Goal: Navigation & Orientation: Go to known website

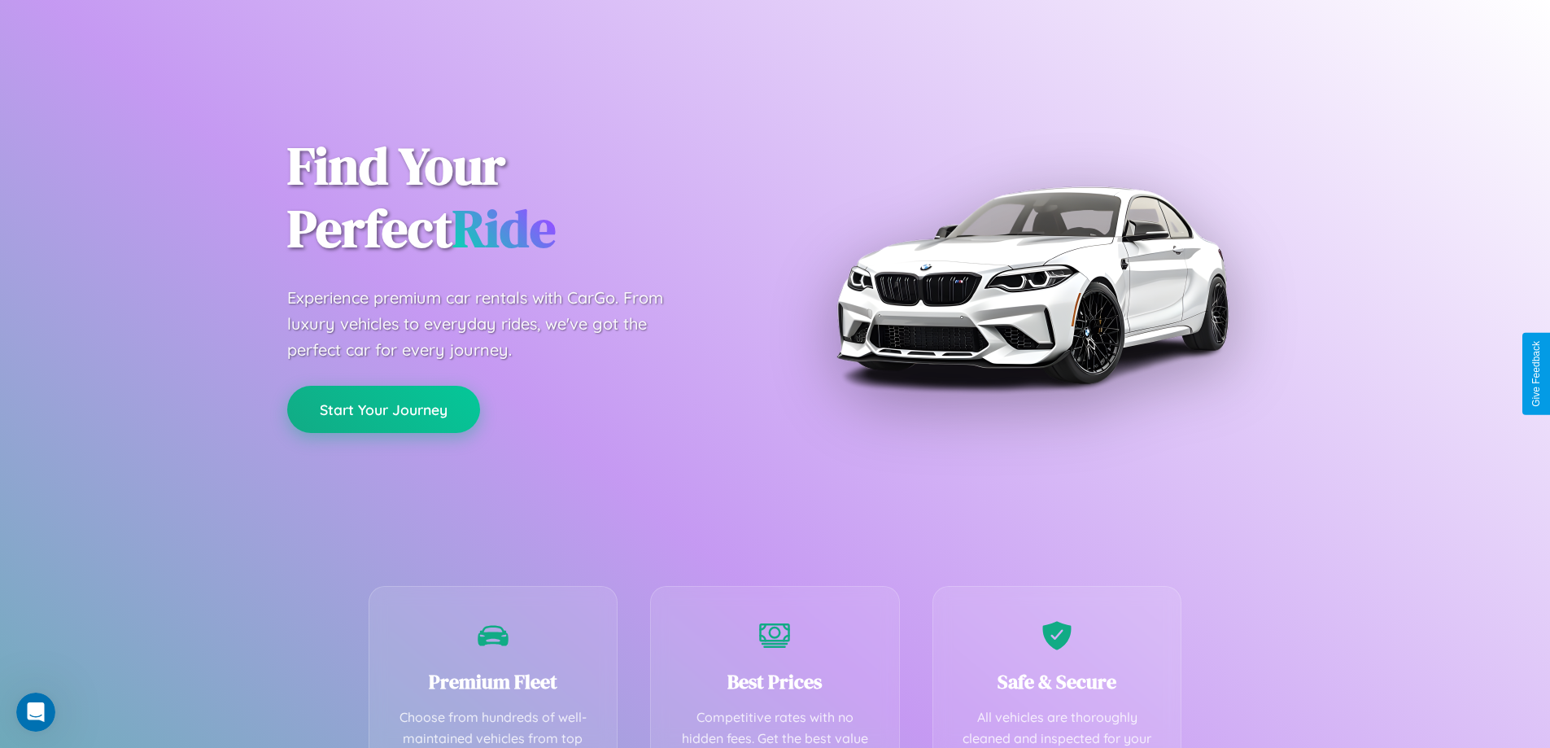
click at [383, 409] on button "Start Your Journey" at bounding box center [383, 409] width 193 height 47
click at [383, 408] on button "Start Your Journey" at bounding box center [383, 409] width 193 height 47
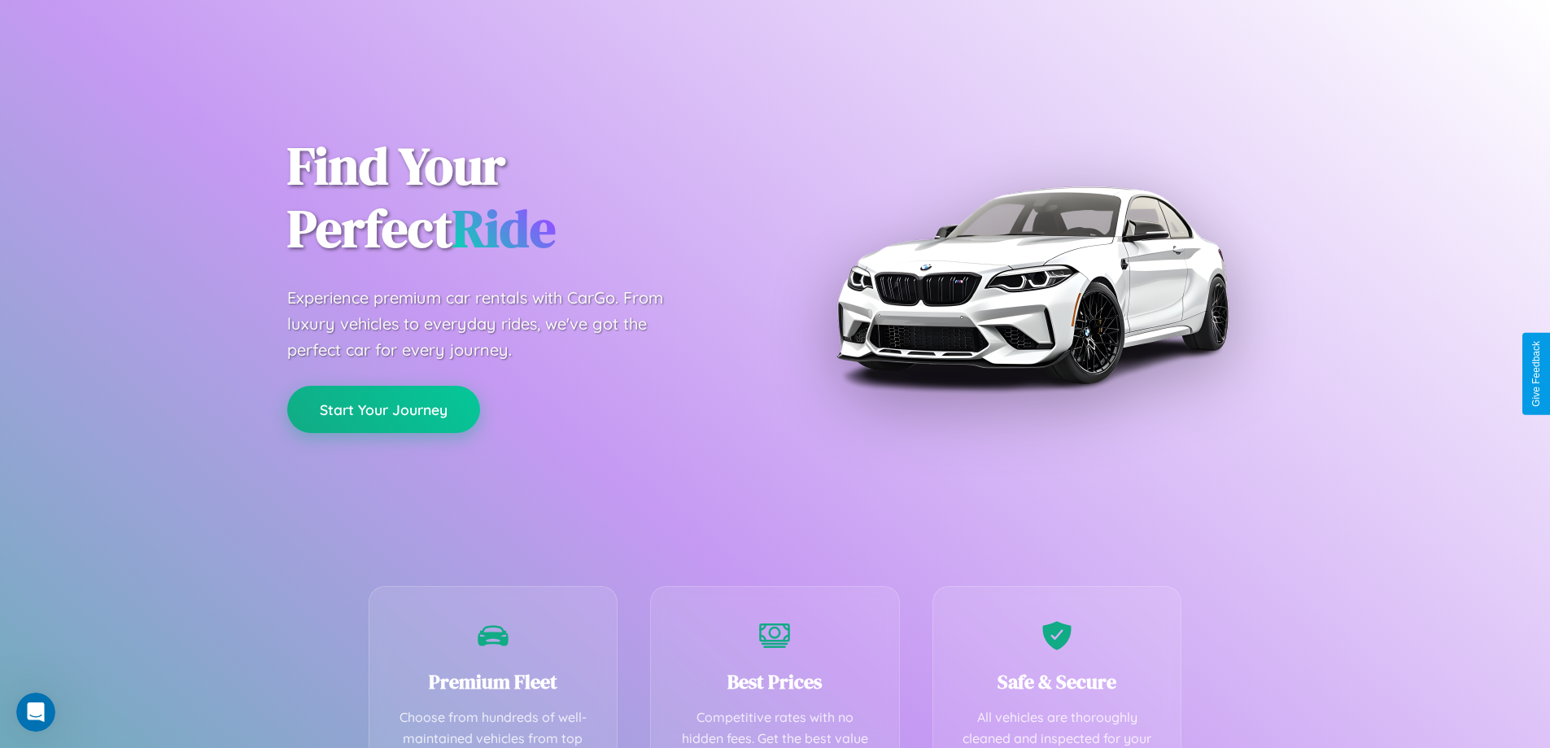
click at [383, 408] on button "Start Your Journey" at bounding box center [383, 409] width 193 height 47
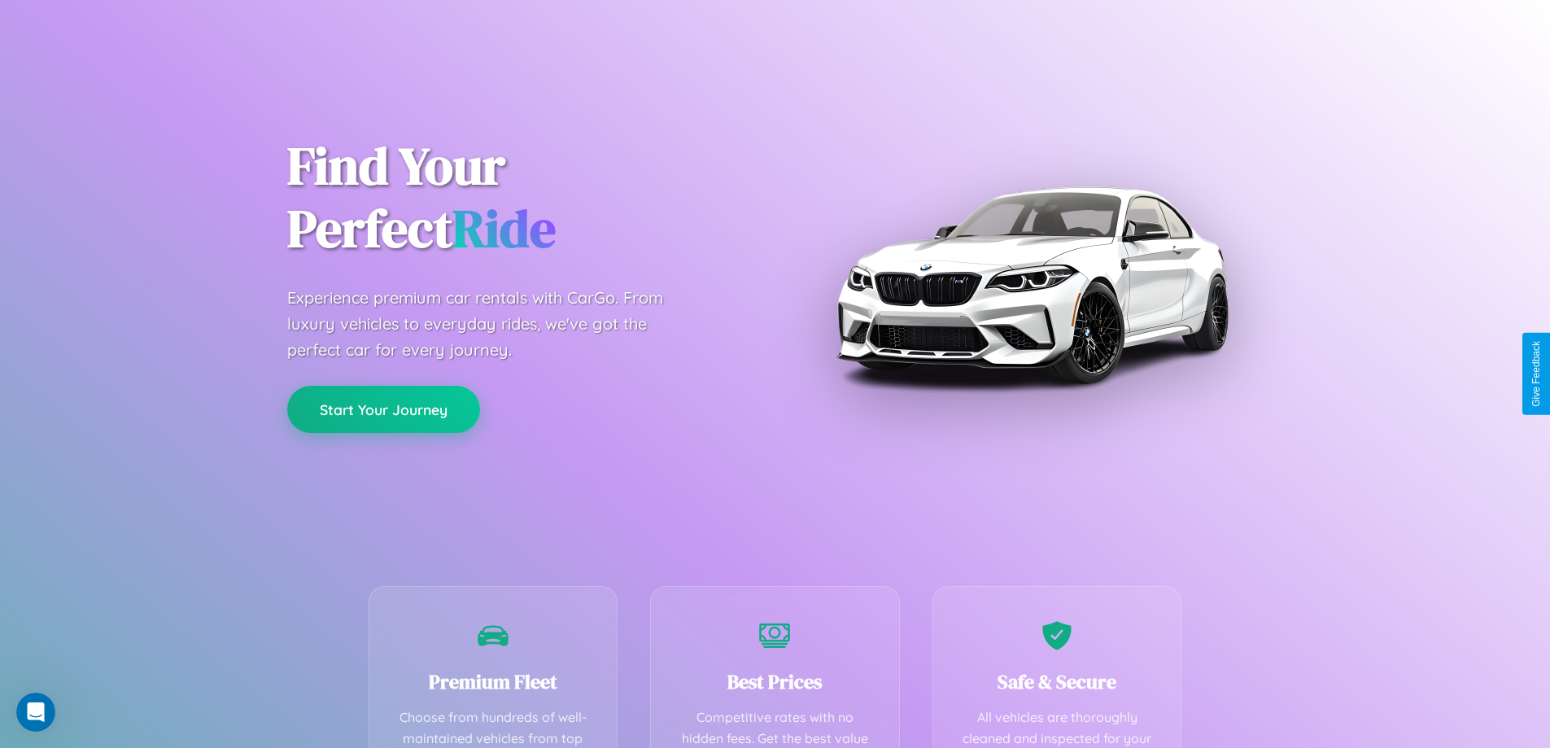
click at [383, 408] on button "Start Your Journey" at bounding box center [383, 409] width 193 height 47
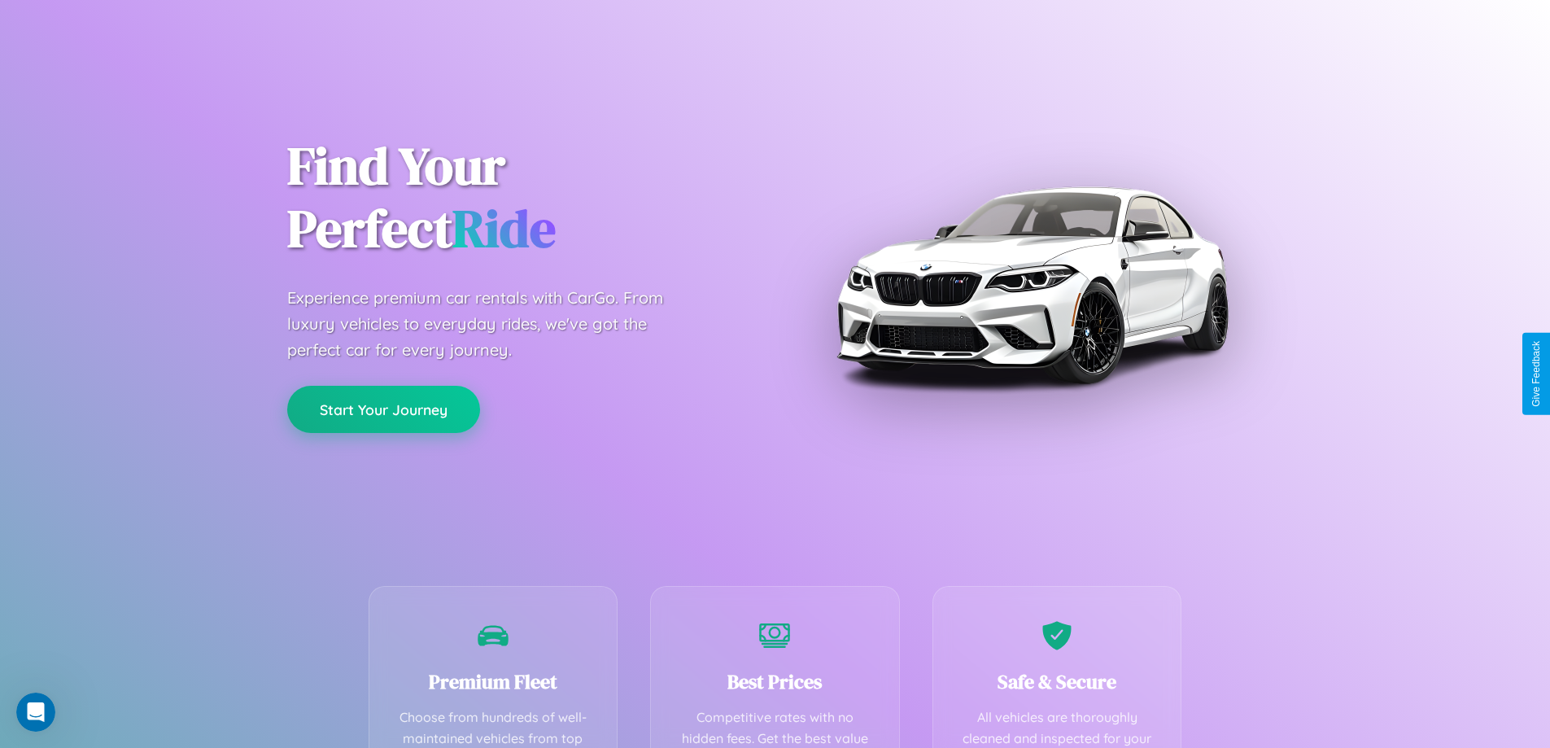
click at [383, 408] on button "Start Your Journey" at bounding box center [383, 409] width 193 height 47
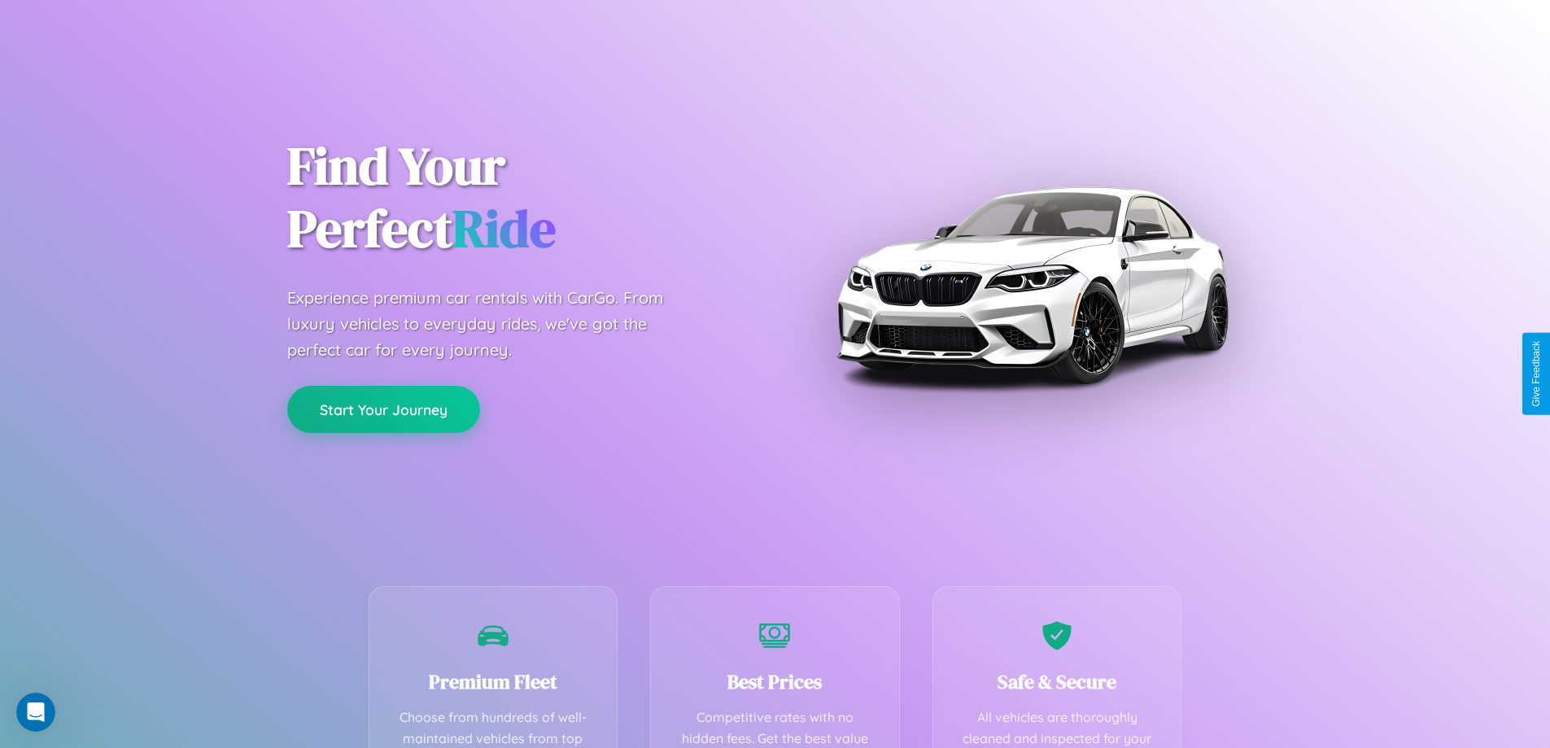
click at [383, 408] on button "Start Your Journey" at bounding box center [383, 409] width 193 height 47
